Goal: Task Accomplishment & Management: Manage account settings

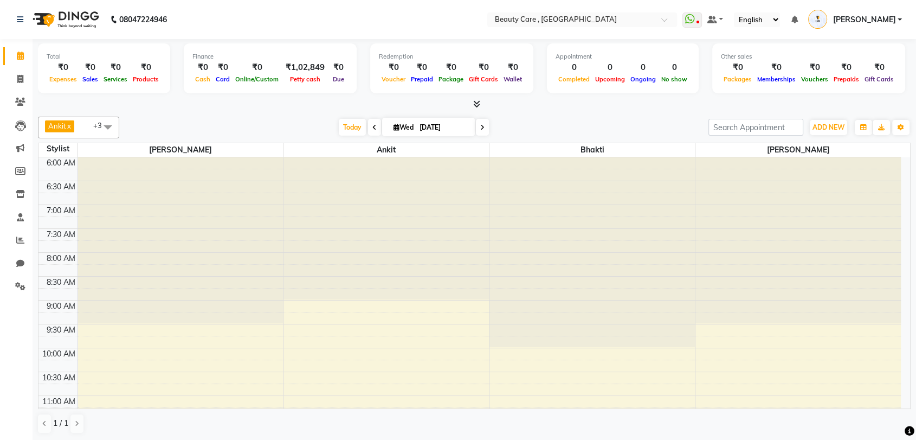
click at [896, 17] on link "[PERSON_NAME]" at bounding box center [855, 20] width 94 height 18
click at [863, 70] on link "Sign out" at bounding box center [846, 77] width 99 height 17
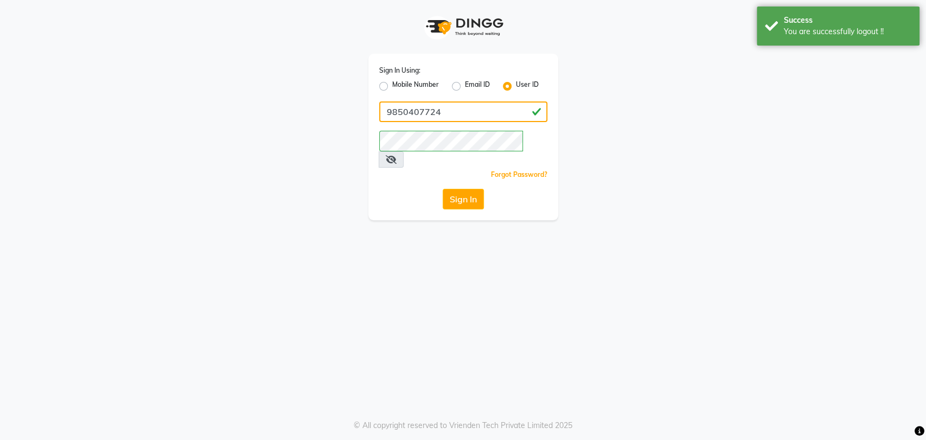
click at [472, 116] on input "9850407724" at bounding box center [463, 111] width 168 height 21
paste input "[PERSON_NAME]"
click at [472, 116] on input "[PERSON_NAME]" at bounding box center [463, 111] width 168 height 21
type input "[PERSON_NAME]"
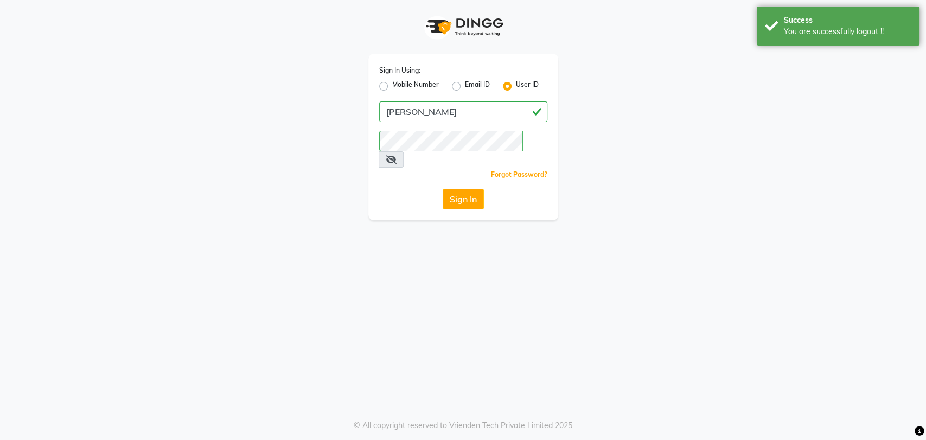
click at [412, 201] on div "Sign In Using: Mobile Number Email ID User ID [PERSON_NAME] Remember me Forgot …" at bounding box center [463, 137] width 190 height 166
click at [456, 189] on button "Sign In" at bounding box center [462, 199] width 41 height 21
